Goal: Information Seeking & Learning: Check status

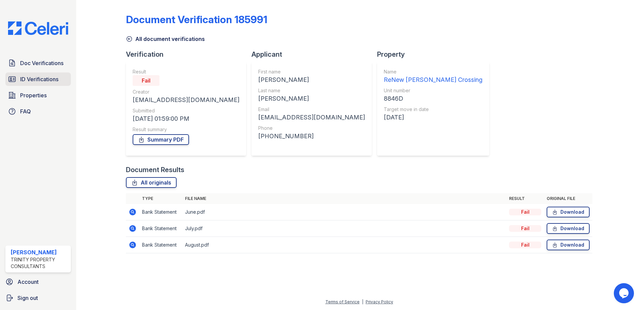
click at [45, 77] on span "ID Verifications" at bounding box center [39, 79] width 38 height 8
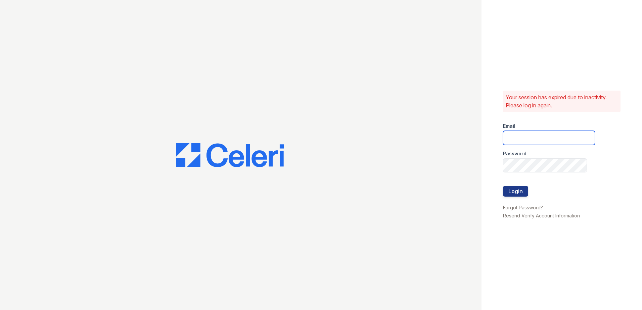
type input "[EMAIL_ADDRESS][DOMAIN_NAME]"
click at [521, 191] on button "Login" at bounding box center [515, 191] width 25 height 11
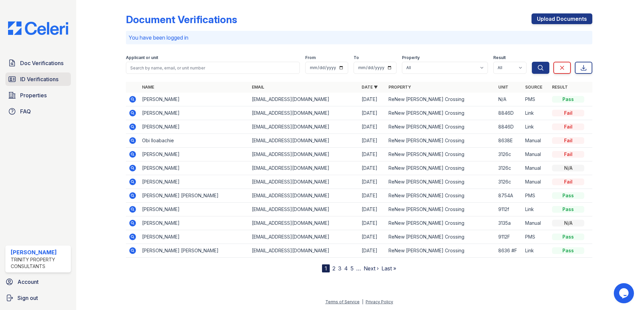
click at [50, 81] on span "ID Verifications" at bounding box center [39, 79] width 38 height 8
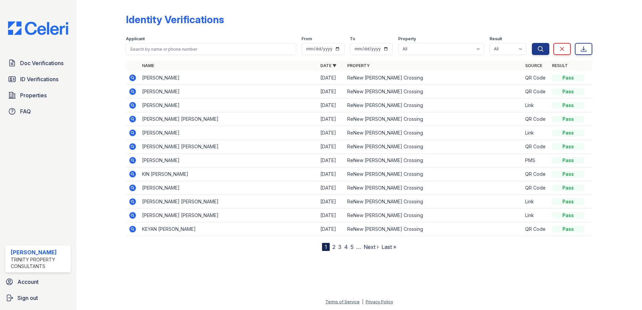
click at [133, 78] on icon at bounding box center [132, 78] width 2 height 2
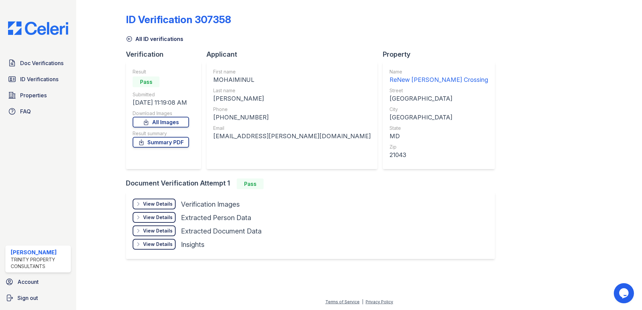
click at [167, 204] on div "View Details" at bounding box center [158, 204] width 30 height 7
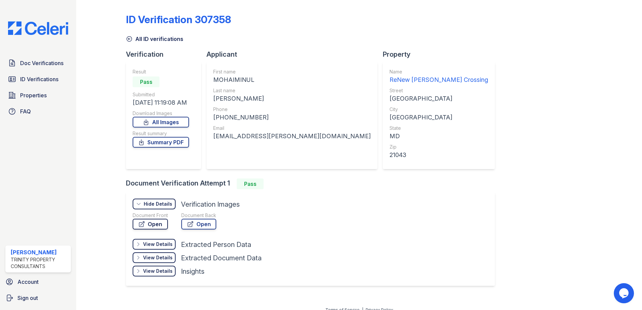
click at [160, 222] on link "Open" at bounding box center [150, 224] width 35 height 11
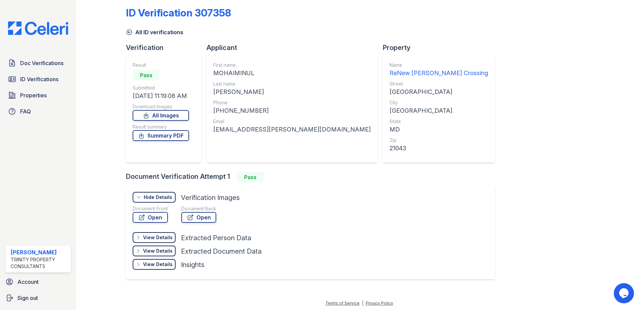
scroll to position [8, 0]
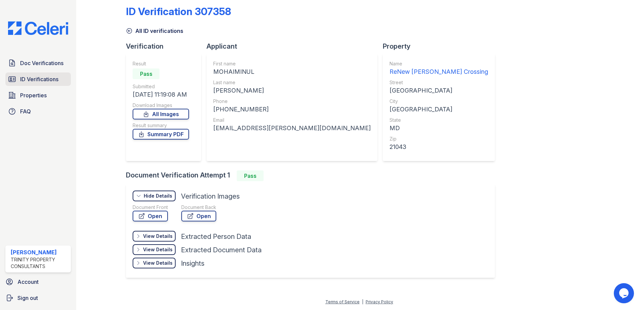
click at [38, 77] on span "ID Verifications" at bounding box center [39, 79] width 38 height 8
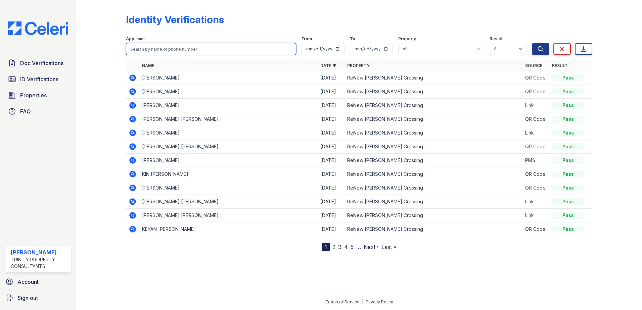
click at [141, 49] on input "search" at bounding box center [211, 49] width 170 height 12
type input "Nirmal Kaur"
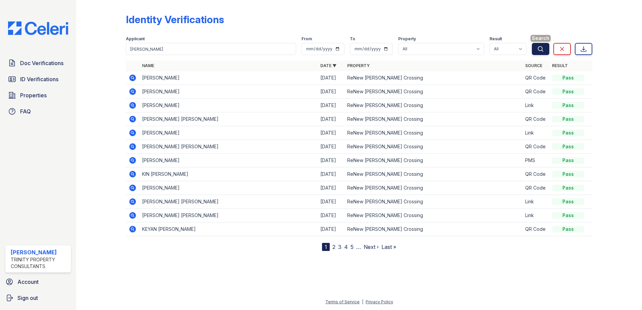
click at [536, 49] on button "Search" at bounding box center [540, 49] width 17 height 12
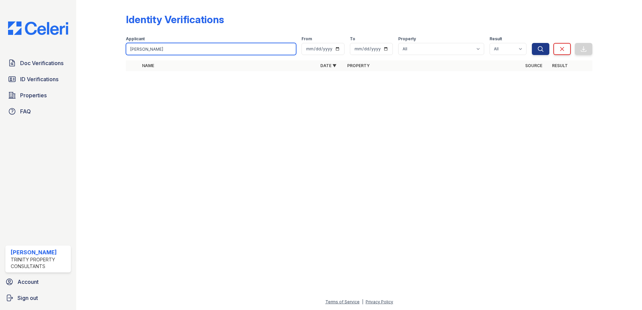
click at [157, 49] on input "Nirmal Kaur" at bounding box center [211, 49] width 170 height 12
type input "Nirmal"
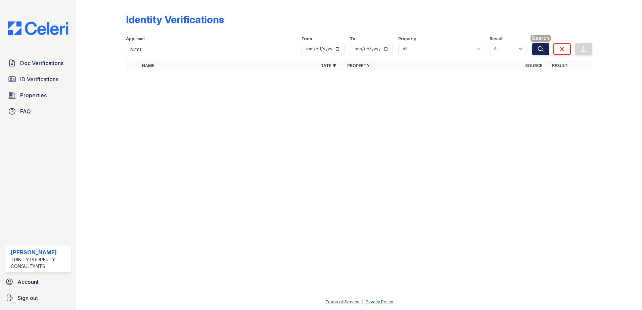
click at [544, 48] on icon "submit" at bounding box center [540, 49] width 7 height 7
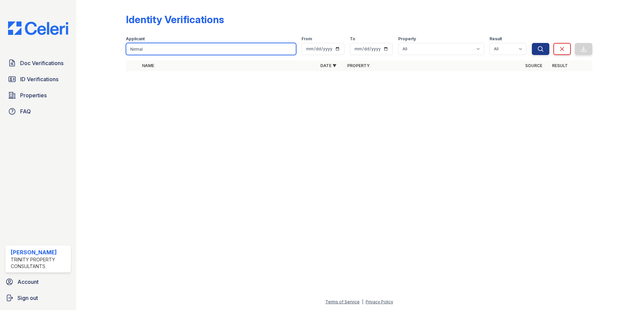
drag, startPoint x: 154, startPoint y: 47, endPoint x: 58, endPoint y: 26, distance: 98.7
click at [59, 26] on div "Doc Verifications ID Verifications Properties FAQ S Clarke Trinity Property Con…" at bounding box center [321, 155] width 642 height 310
type input "Kaur"
click at [532, 43] on button "Search" at bounding box center [540, 49] width 17 height 12
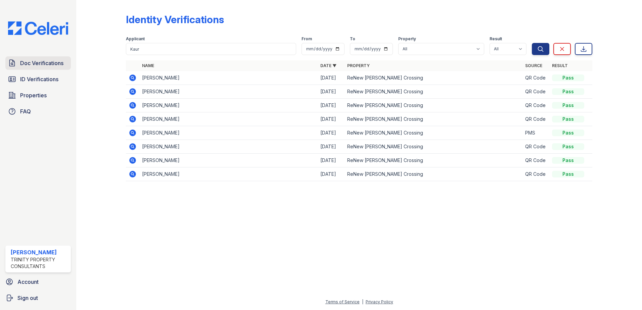
click at [36, 60] on span "Doc Verifications" at bounding box center [41, 63] width 43 height 8
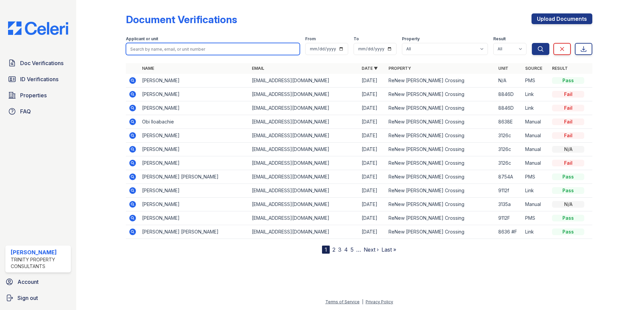
click at [151, 48] on input "search" at bounding box center [213, 49] width 174 height 12
type input "Nirmal"
click at [532, 43] on button "Search" at bounding box center [540, 49] width 17 height 12
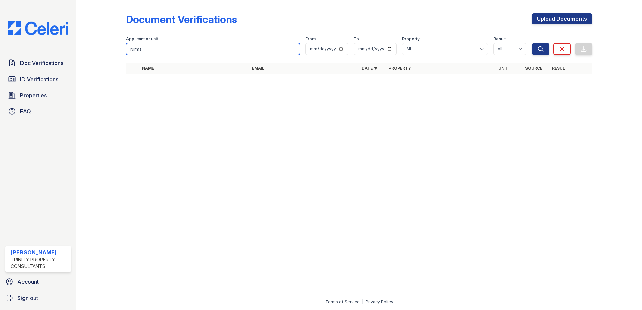
drag, startPoint x: 151, startPoint y: 48, endPoint x: 83, endPoint y: 46, distance: 68.9
click at [82, 46] on div "Document Verifications Upload Documents Filter Applicant or unit Nirmal From To…" at bounding box center [359, 155] width 566 height 310
type input "Kaur"
click at [532, 43] on button "Search" at bounding box center [540, 49] width 17 height 12
